Goal: Information Seeking & Learning: Find specific page/section

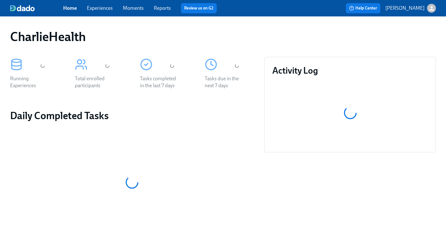
click at [93, 9] on link "Experiences" at bounding box center [100, 8] width 26 height 6
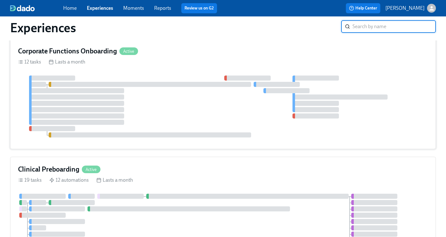
scroll to position [19, 0]
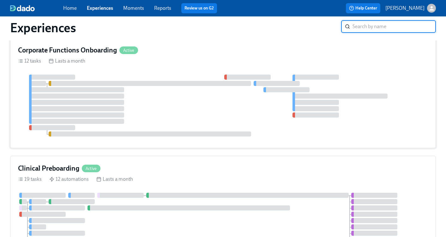
click at [100, 46] on h4 "Corporate Functions Onboarding" at bounding box center [67, 49] width 99 height 9
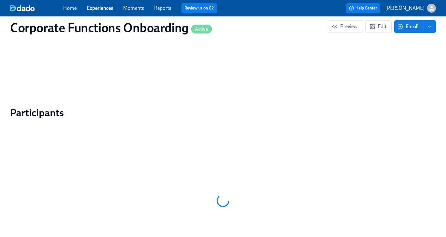
scroll to position [531, 0]
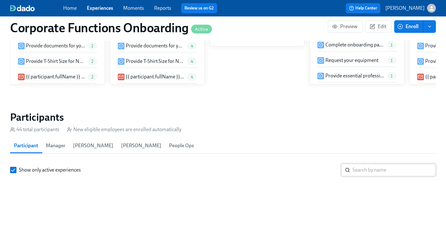
click at [373, 164] on input "search" at bounding box center [393, 170] width 83 height 13
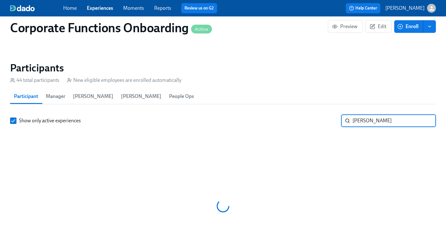
scroll to position [0, 2292]
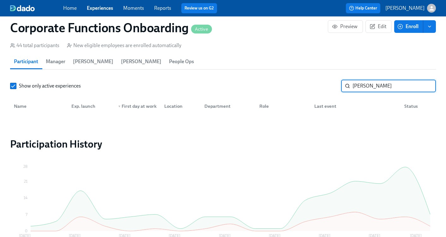
scroll to position [614, 0]
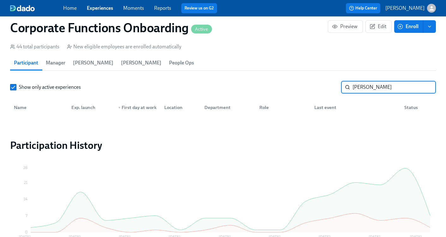
type input "[PERSON_NAME]"
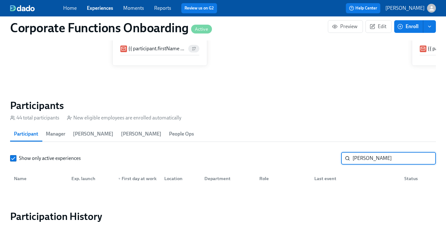
scroll to position [591, 0]
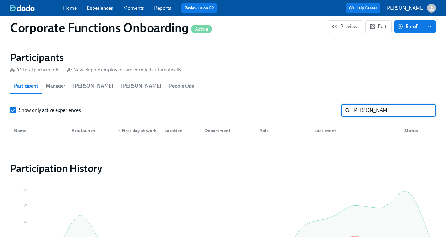
drag, startPoint x: 383, startPoint y: 112, endPoint x: 347, endPoint y: 112, distance: 36.6
click at [347, 112] on div "alexandra ​" at bounding box center [388, 110] width 95 height 13
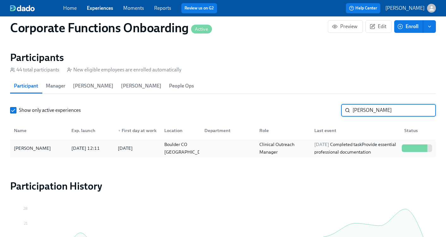
click at [417, 149] on div at bounding box center [417, 148] width 2 height 8
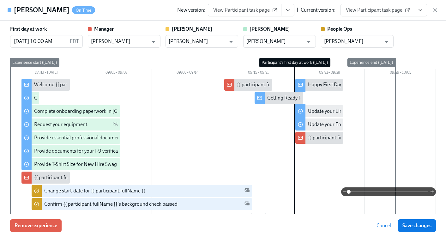
click at [420, 10] on icon "View task page" at bounding box center [420, 10] width 3 height 2
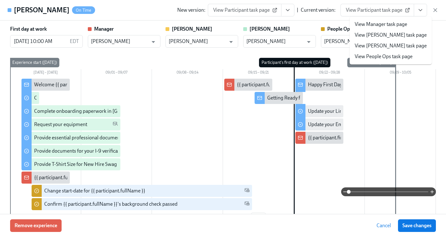
click at [376, 55] on link "View People Ops task page" at bounding box center [384, 56] width 58 height 7
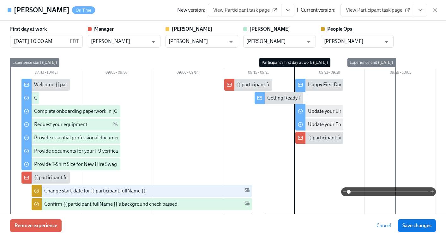
scroll to position [0, 2662]
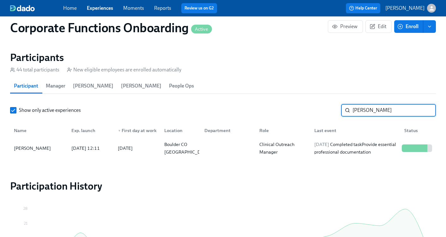
drag, startPoint x: 370, startPoint y: 111, endPoint x: 231, endPoint y: 79, distance: 142.7
click at [231, 79] on section "Participants 44 total participants New eligible employees are enrolled automati…" at bounding box center [223, 105] width 426 height 108
click at [417, 146] on div at bounding box center [417, 148] width 2 height 8
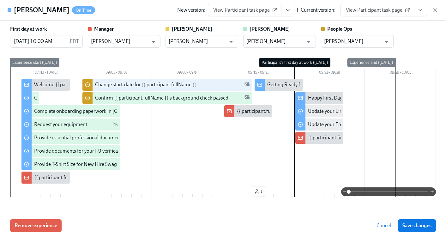
click at [416, 12] on button "View task page" at bounding box center [420, 10] width 13 height 13
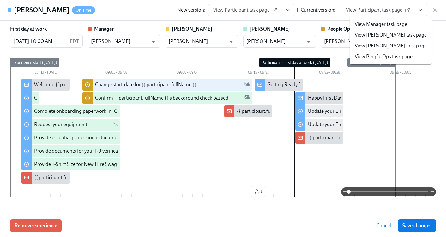
click at [380, 56] on link "View People Ops task page" at bounding box center [384, 56] width 58 height 7
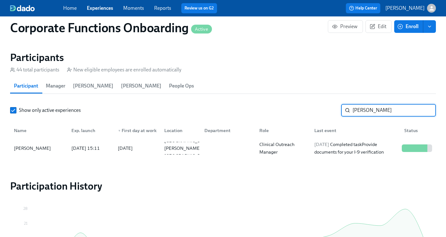
drag, startPoint x: 363, startPoint y: 114, endPoint x: 285, endPoint y: 111, distance: 77.4
click at [285, 111] on div "Show only active experiences [PERSON_NAME]" at bounding box center [223, 110] width 426 height 13
click at [416, 151] on div at bounding box center [417, 148] width 2 height 8
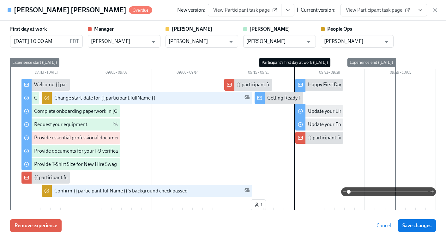
click at [419, 11] on icon "View task page" at bounding box center [420, 10] width 6 height 6
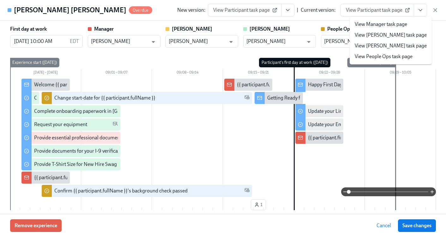
click at [364, 54] on link "View People Ops task page" at bounding box center [384, 56] width 58 height 7
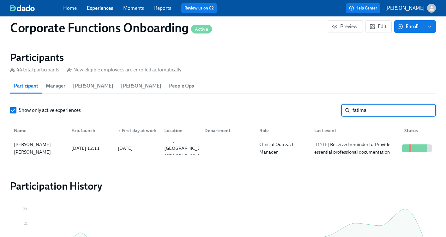
drag, startPoint x: 366, startPoint y: 112, endPoint x: 280, endPoint y: 103, distance: 86.7
click at [279, 103] on section "Participants 44 total participants New eligible employees are enrolled automati…" at bounding box center [223, 105] width 426 height 108
paste input "[PERSON_NAME]"
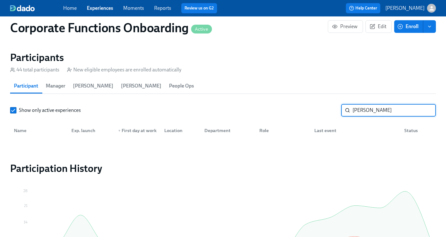
drag, startPoint x: 403, startPoint y: 111, endPoint x: 382, endPoint y: 111, distance: 20.5
click at [382, 111] on input "[PERSON_NAME]" at bounding box center [393, 110] width 83 height 13
type input "A"
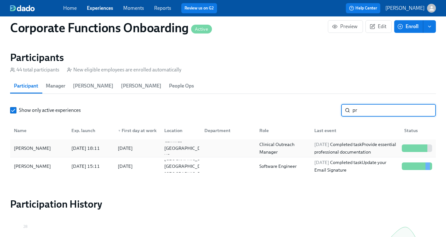
click at [422, 153] on div at bounding box center [416, 148] width 35 height 13
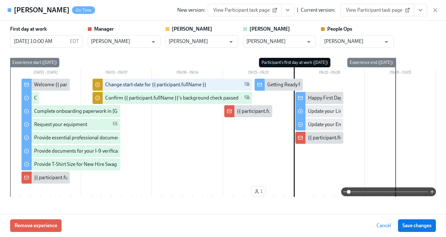
click at [418, 8] on icon "View task page" at bounding box center [420, 10] width 6 height 6
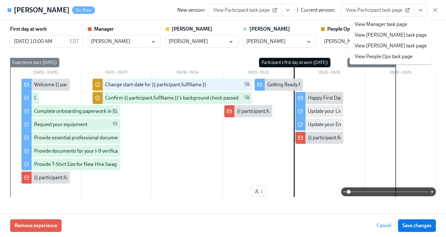
click at [382, 57] on link "View People Ops task page" at bounding box center [384, 56] width 58 height 7
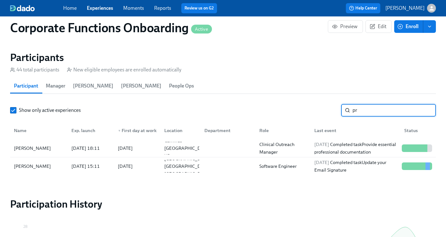
drag, startPoint x: 363, startPoint y: 115, endPoint x: 301, endPoint y: 91, distance: 66.7
click at [302, 92] on section "Participants 44 total participants New eligible employees are enrolled automati…" at bounding box center [223, 114] width 426 height 126
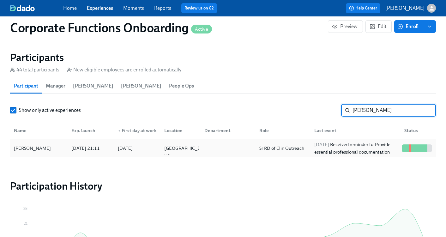
click at [410, 148] on div at bounding box center [410, 148] width 2 height 8
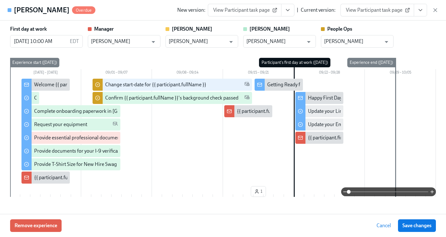
click at [418, 7] on icon "View task page" at bounding box center [420, 10] width 6 height 6
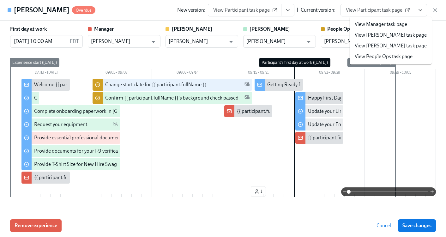
click at [386, 53] on li "View People Ops task page" at bounding box center [391, 56] width 82 height 11
click at [362, 60] on li "View People Ops task page" at bounding box center [391, 56] width 82 height 11
click at [362, 59] on link "View People Ops task page" at bounding box center [384, 56] width 58 height 7
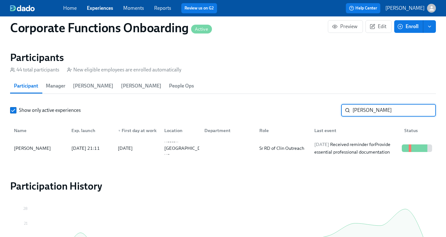
drag, startPoint x: 383, startPoint y: 110, endPoint x: 252, endPoint y: 99, distance: 131.9
click at [252, 99] on section "Participants 44 total participants New eligible employees are enrolled automati…" at bounding box center [223, 105] width 426 height 108
click at [406, 149] on div at bounding box center [405, 148] width 2 height 8
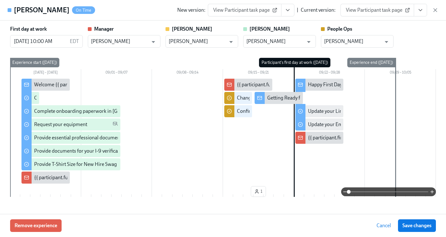
click at [419, 8] on icon "View task page" at bounding box center [420, 10] width 6 height 6
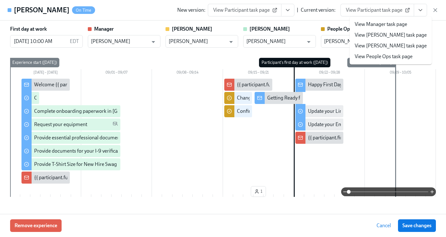
click at [394, 54] on link "View People Ops task page" at bounding box center [384, 56] width 58 height 7
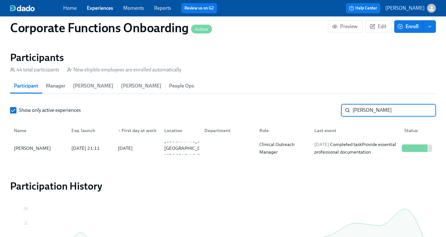
drag, startPoint x: 366, startPoint y: 113, endPoint x: 196, endPoint y: 75, distance: 174.3
click at [202, 78] on section "Participants 44 total participants New eligible employees are enrolled automati…" at bounding box center [223, 105] width 426 height 108
click at [401, 154] on div at bounding box center [416, 148] width 35 height 13
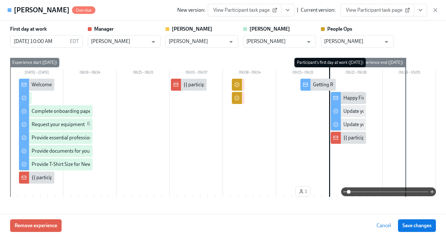
click at [423, 10] on button "View task page" at bounding box center [420, 10] width 13 height 13
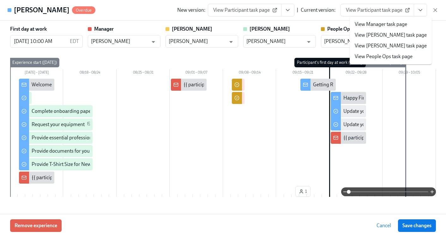
click at [374, 57] on link "View People Ops task page" at bounding box center [384, 56] width 58 height 7
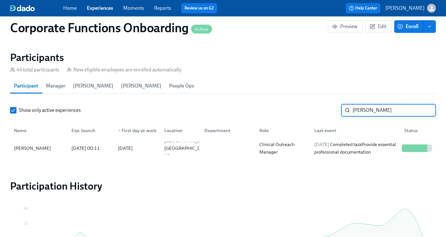
drag, startPoint x: 382, startPoint y: 109, endPoint x: 285, endPoint y: 102, distance: 97.5
click at [285, 102] on section "Participants 44 total participants New eligible employees are enrolled automati…" at bounding box center [223, 105] width 426 height 108
type input "[PERSON_NAME]"
click at [423, 149] on div at bounding box center [424, 148] width 2 height 8
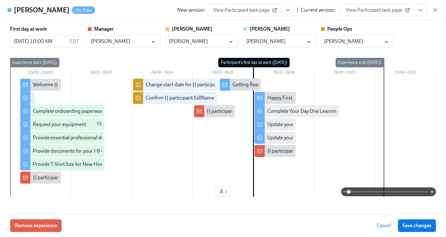
click at [422, 6] on button "View task page" at bounding box center [420, 10] width 13 height 13
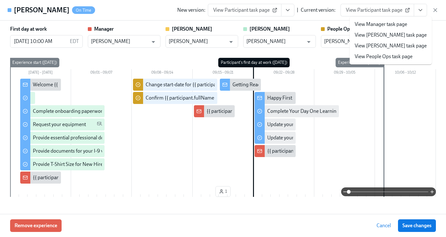
click at [373, 53] on link "View People Ops task page" at bounding box center [384, 56] width 58 height 7
